Goal: Task Accomplishment & Management: Complete application form

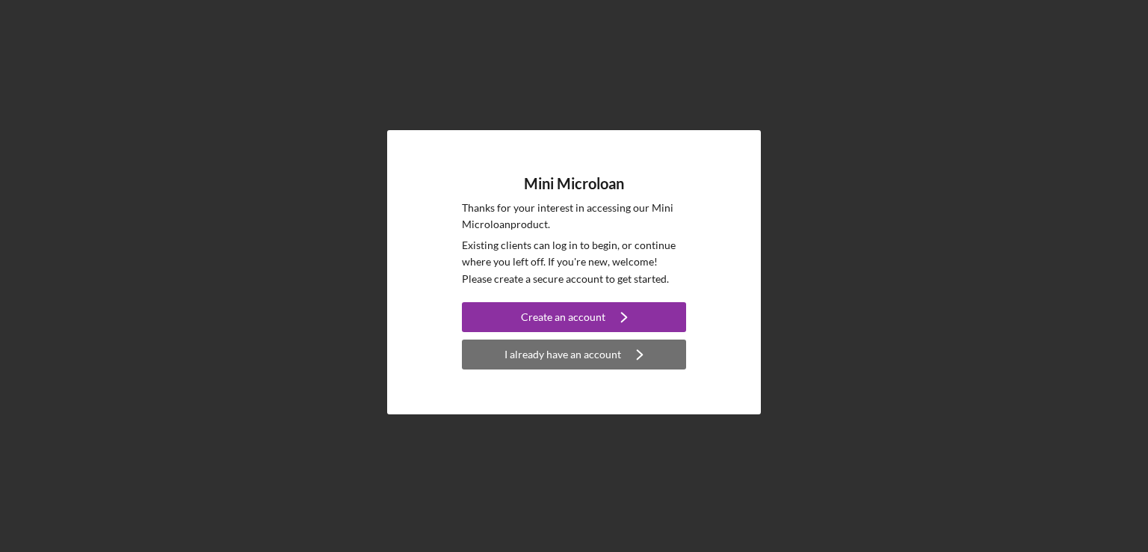
click at [582, 356] on div "I already have an account" at bounding box center [563, 354] width 117 height 30
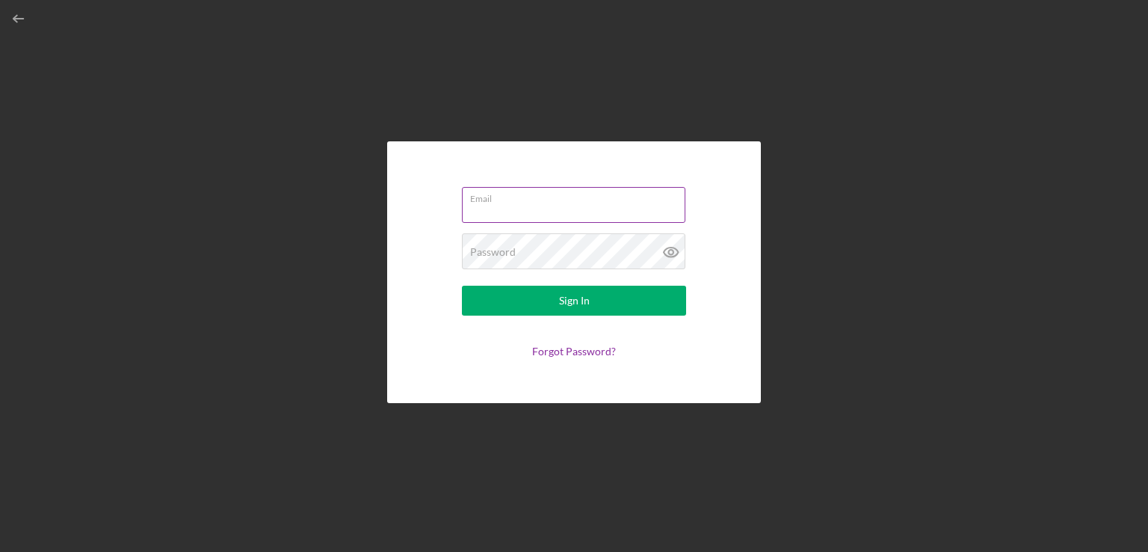
click at [531, 205] on input "Email" at bounding box center [574, 205] width 224 height 36
type input "[EMAIL_ADDRESS][DOMAIN_NAME]"
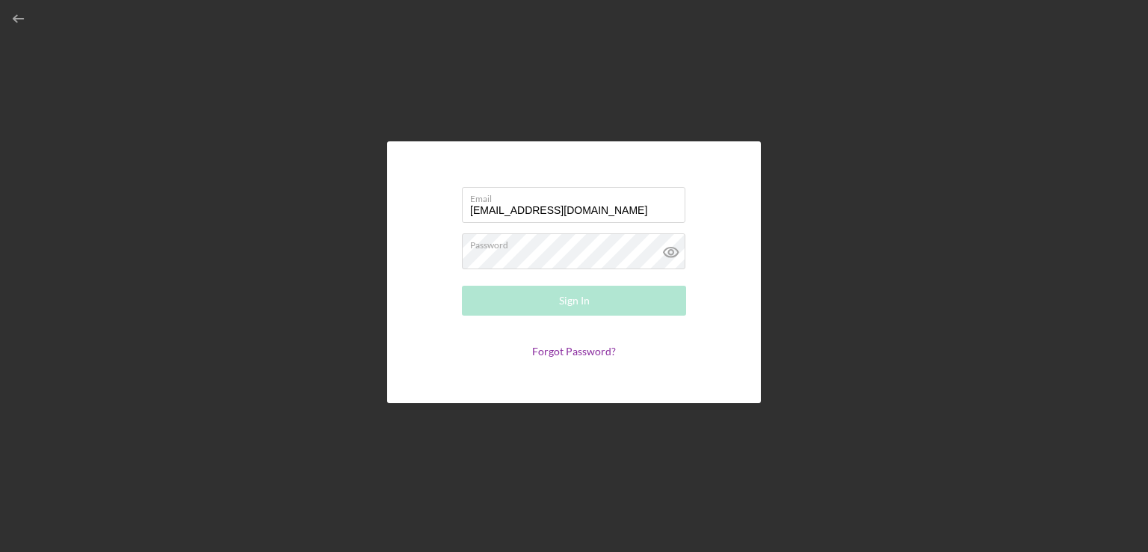
click at [704, 248] on form "Email [EMAIL_ADDRESS][DOMAIN_NAME] Password Required Sign In Forgot Password?" at bounding box center [574, 272] width 299 height 187
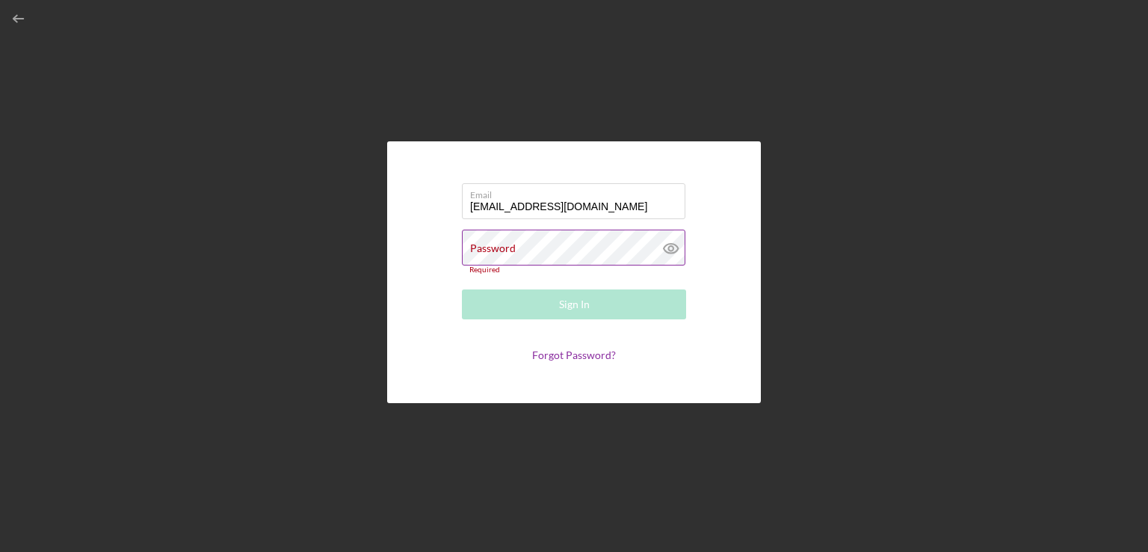
click at [669, 246] on icon at bounding box center [670, 248] width 4 height 4
click at [606, 244] on div "Password Required" at bounding box center [574, 252] width 224 height 44
click at [598, 197] on label "Email" at bounding box center [577, 192] width 215 height 16
click at [598, 197] on input "[EMAIL_ADDRESS][DOMAIN_NAME]" at bounding box center [574, 201] width 224 height 36
